Goal: Information Seeking & Learning: Learn about a topic

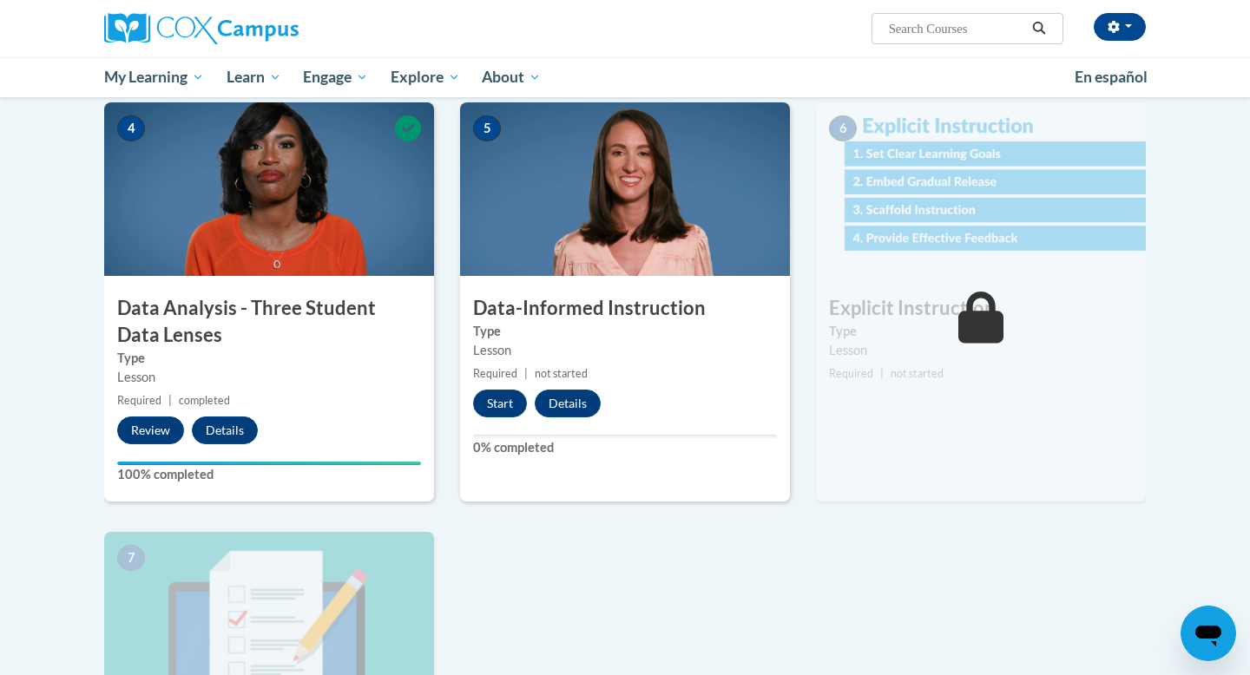
scroll to position [807, 0]
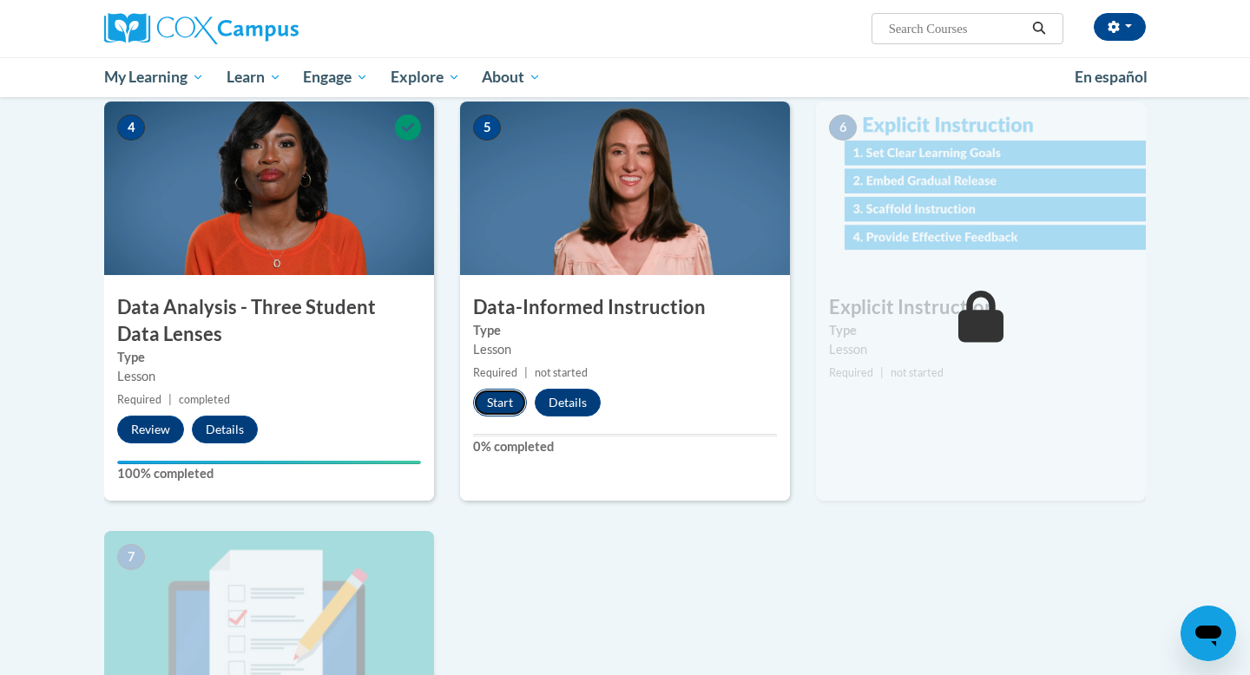
click at [500, 410] on button "Start" at bounding box center [500, 403] width 54 height 28
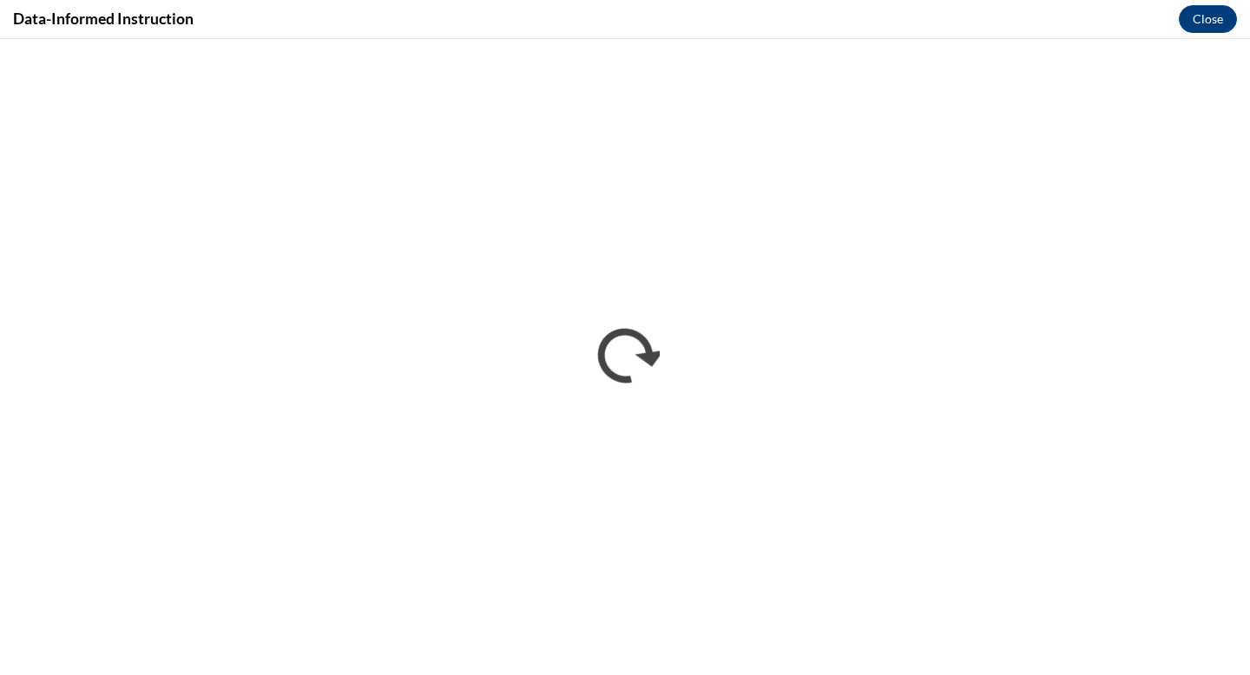
scroll to position [0, 0]
